Goal: Find specific page/section: Find specific page/section

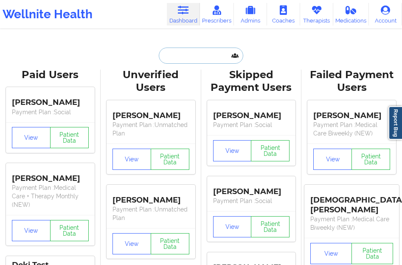
click at [177, 54] on input "text" at bounding box center [201, 56] width 84 height 16
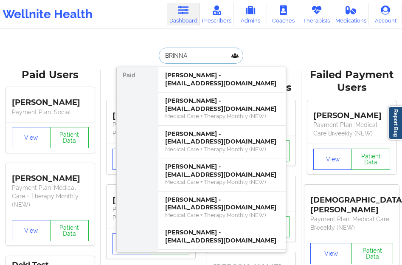
click at [177, 55] on input "BRINNA" at bounding box center [201, 56] width 84 height 16
click at [202, 61] on input "BRINNA" at bounding box center [201, 56] width 84 height 16
click at [200, 54] on input "BRINNA" at bounding box center [201, 56] width 84 height 16
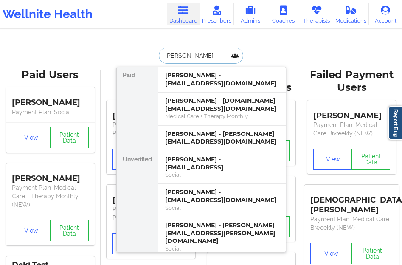
type input "[PERSON_NAME]"
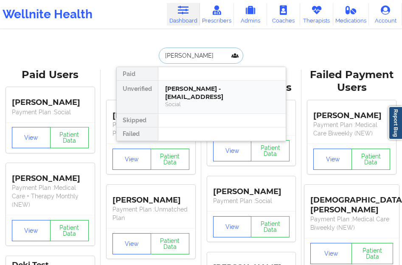
click at [191, 107] on div "Social" at bounding box center [222, 104] width 114 height 7
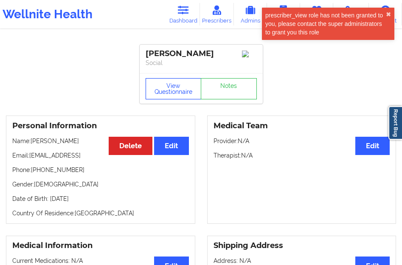
click at [172, 88] on button "View Questionnaire" at bounding box center [174, 88] width 56 height 21
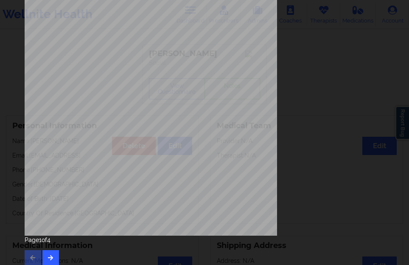
scroll to position [140, 0]
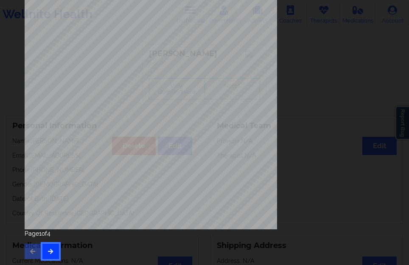
click at [50, 253] on icon "button" at bounding box center [50, 250] width 7 height 5
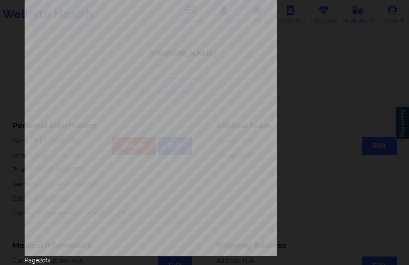
scroll to position [127, 0]
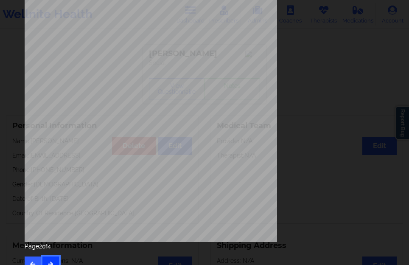
click at [52, 259] on button "button" at bounding box center [50, 263] width 17 height 15
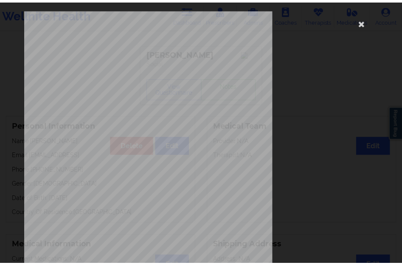
scroll to position [0, 0]
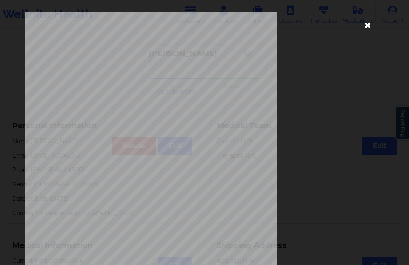
click at [363, 26] on icon at bounding box center [368, 25] width 14 height 14
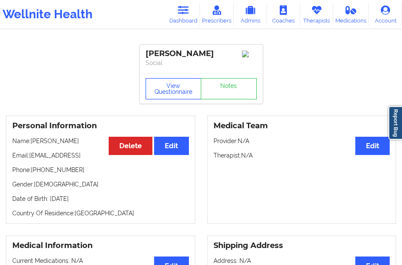
click at [163, 96] on button "View Questionnaire" at bounding box center [174, 88] width 56 height 21
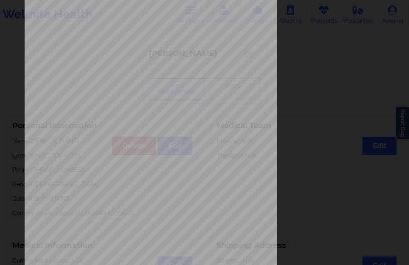
scroll to position [140, 0]
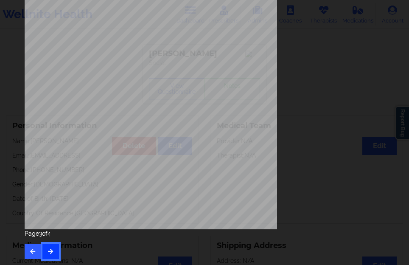
click at [44, 244] on button "button" at bounding box center [50, 251] width 17 height 15
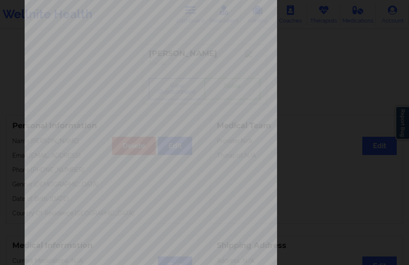
scroll to position [127, 0]
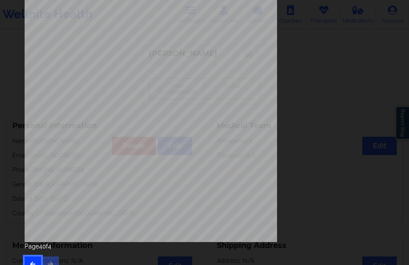
click at [34, 256] on button "button" at bounding box center [33, 263] width 17 height 15
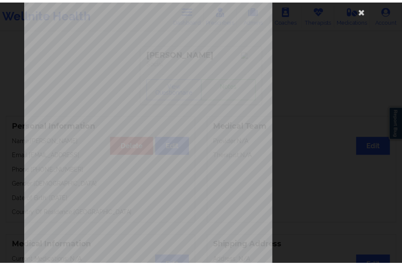
scroll to position [0, 0]
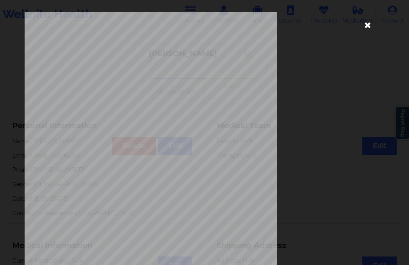
click at [361, 26] on icon at bounding box center [368, 25] width 14 height 14
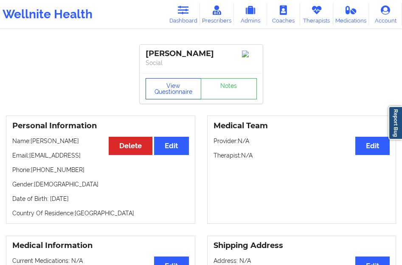
click at [161, 99] on button "View Questionnaire" at bounding box center [174, 88] width 56 height 21
click at [163, 99] on div "View Questionnaire Notes" at bounding box center [201, 88] width 111 height 21
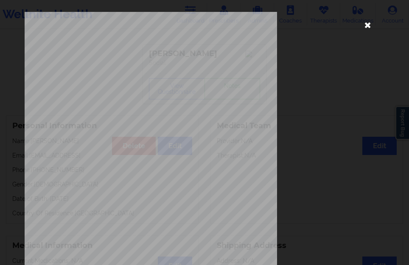
click at [366, 26] on icon at bounding box center [368, 25] width 14 height 14
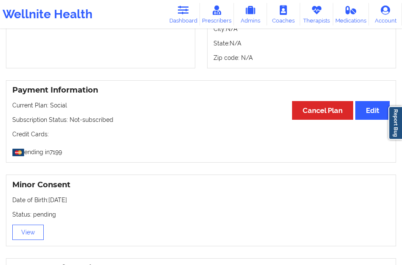
scroll to position [425, 0]
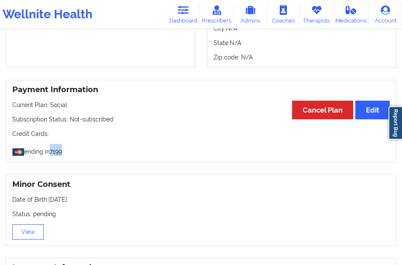
drag, startPoint x: 54, startPoint y: 155, endPoint x: 67, endPoint y: 155, distance: 13.6
click at [67, 155] on p "ending in 7199" at bounding box center [200, 150] width 377 height 12
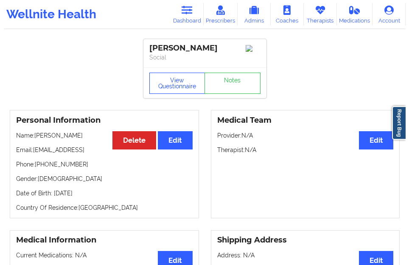
scroll to position [0, 0]
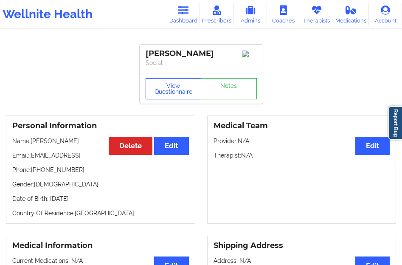
click at [179, 90] on button "View Questionnaire" at bounding box center [174, 88] width 56 height 21
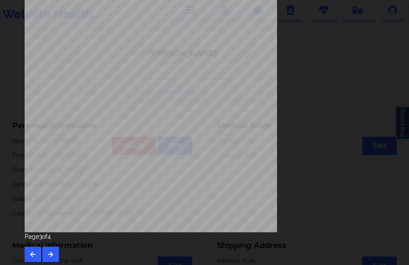
scroll to position [140, 0]
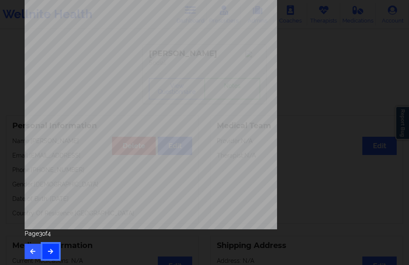
click at [48, 251] on icon "button" at bounding box center [50, 250] width 7 height 5
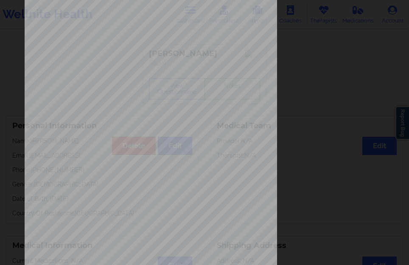
scroll to position [127, 0]
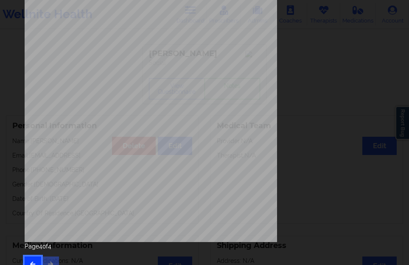
click at [33, 262] on icon "button" at bounding box center [32, 263] width 7 height 5
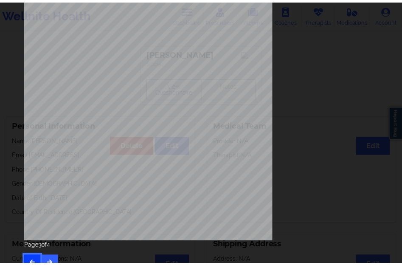
scroll to position [0, 0]
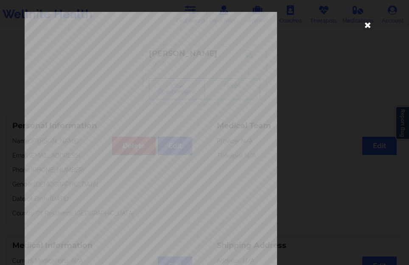
click at [366, 26] on icon at bounding box center [368, 25] width 14 height 14
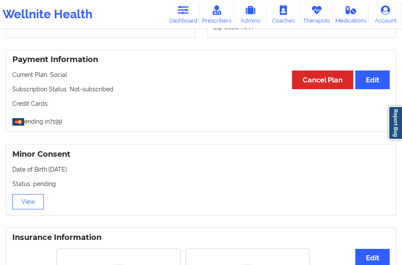
scroll to position [425, 0]
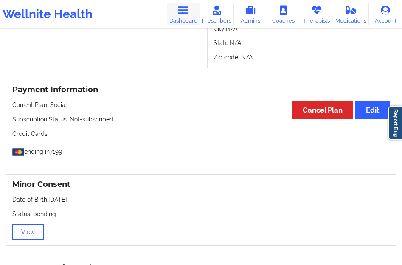
click at [186, 18] on link "Dashboard" at bounding box center [183, 14] width 33 height 22
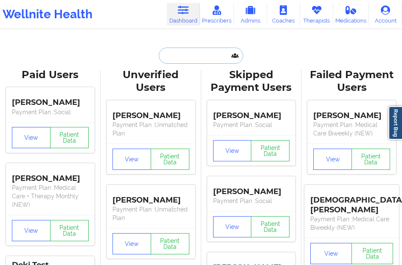
click at [189, 60] on input "text" at bounding box center [201, 56] width 84 height 16
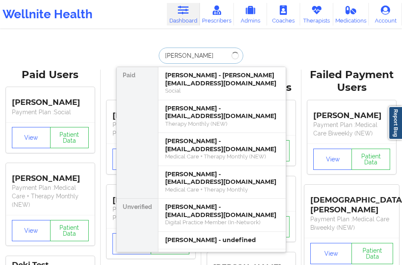
type input "[PERSON_NAME]"
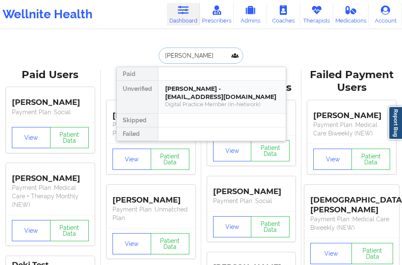
click at [205, 89] on div "[PERSON_NAME] - [EMAIL_ADDRESS][DOMAIN_NAME]" at bounding box center [222, 93] width 114 height 16
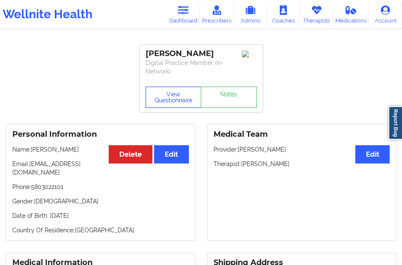
click at [186, 100] on button "View Questionnaire" at bounding box center [174, 97] width 56 height 21
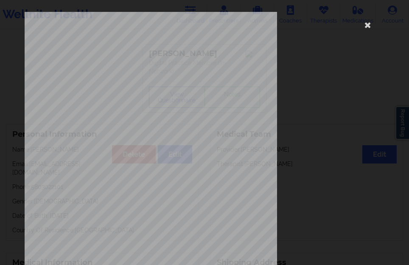
scroll to position [140, 0]
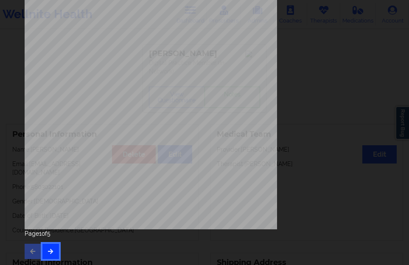
click at [53, 251] on icon "button" at bounding box center [50, 250] width 7 height 5
click at [53, 250] on icon "button" at bounding box center [50, 250] width 7 height 5
click at [54, 251] on button "button" at bounding box center [50, 251] width 17 height 15
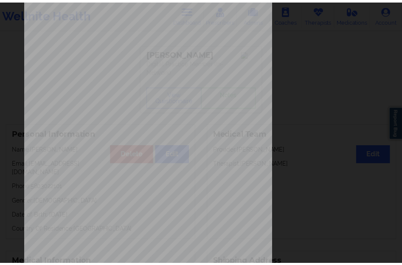
scroll to position [0, 0]
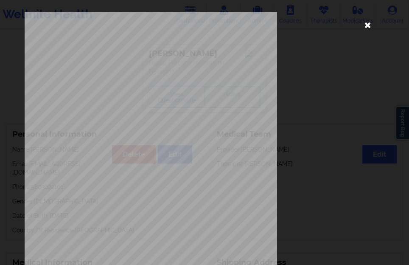
click at [363, 19] on icon at bounding box center [368, 25] width 14 height 14
